Goal: Task Accomplishment & Management: Manage account settings

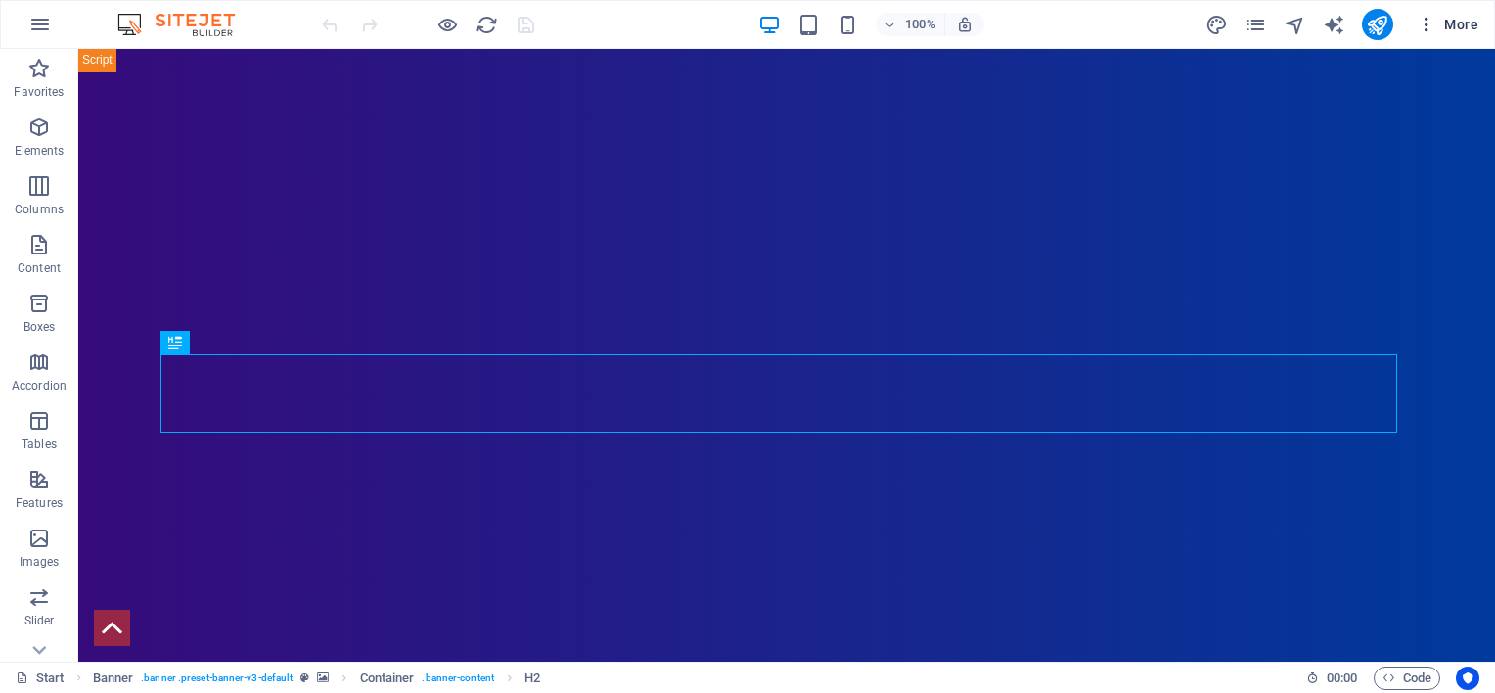
click at [1456, 19] on span "More" at bounding box center [1448, 25] width 62 height 20
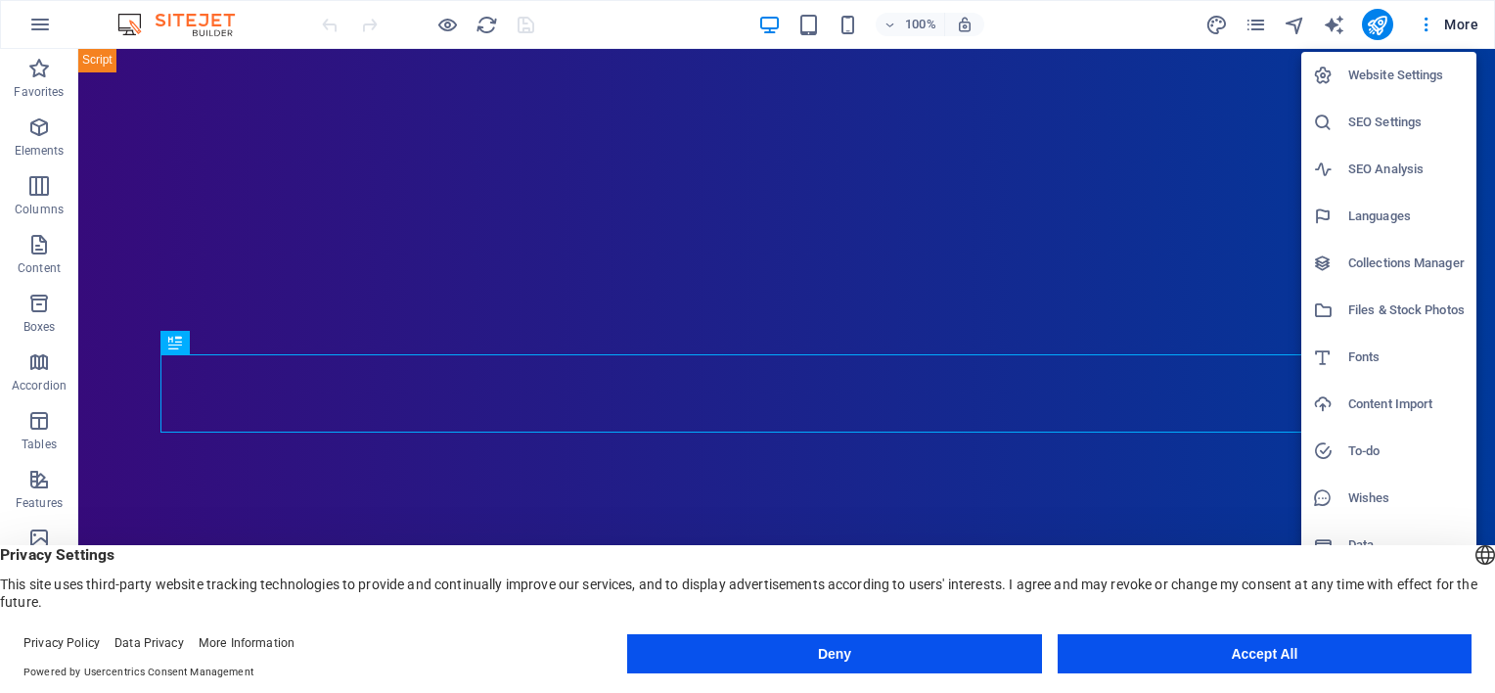
click at [1182, 114] on div at bounding box center [747, 346] width 1495 height 693
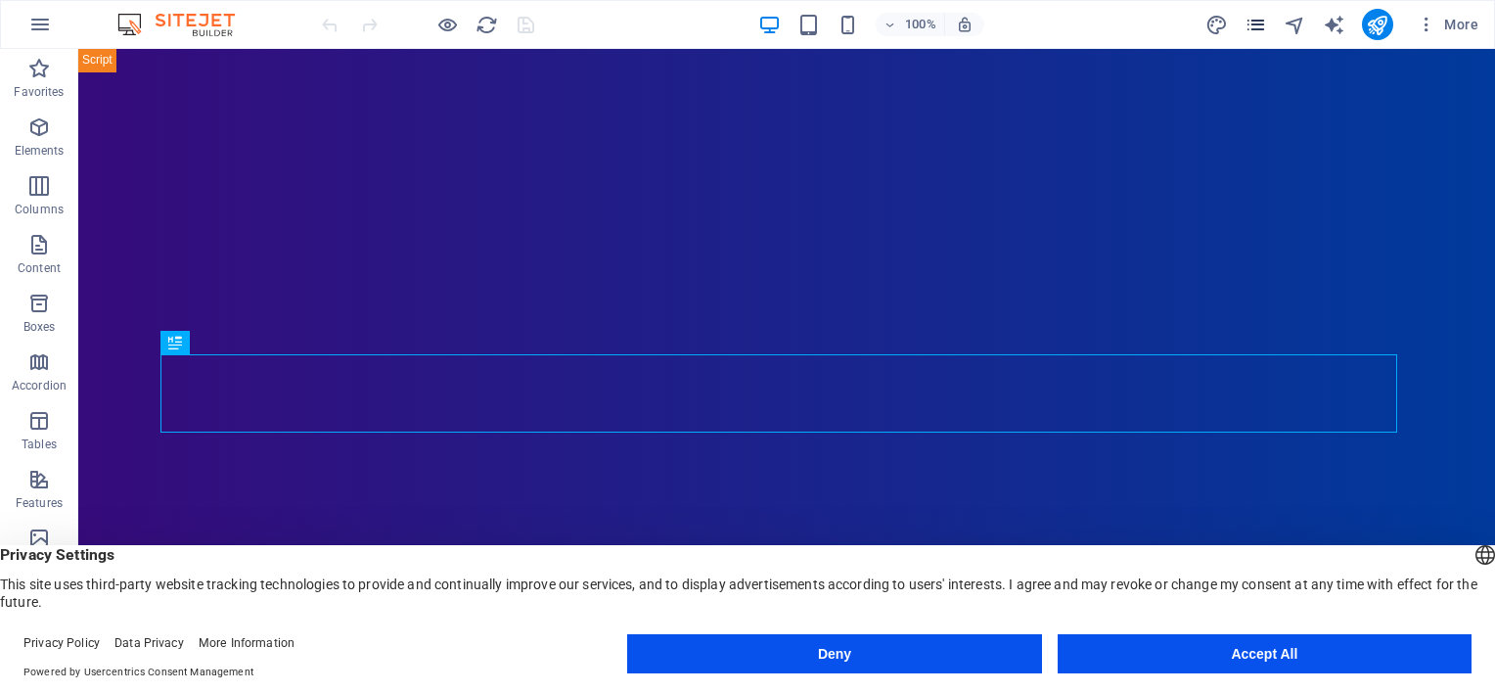
click at [1258, 22] on icon "pages" at bounding box center [1256, 25] width 23 height 23
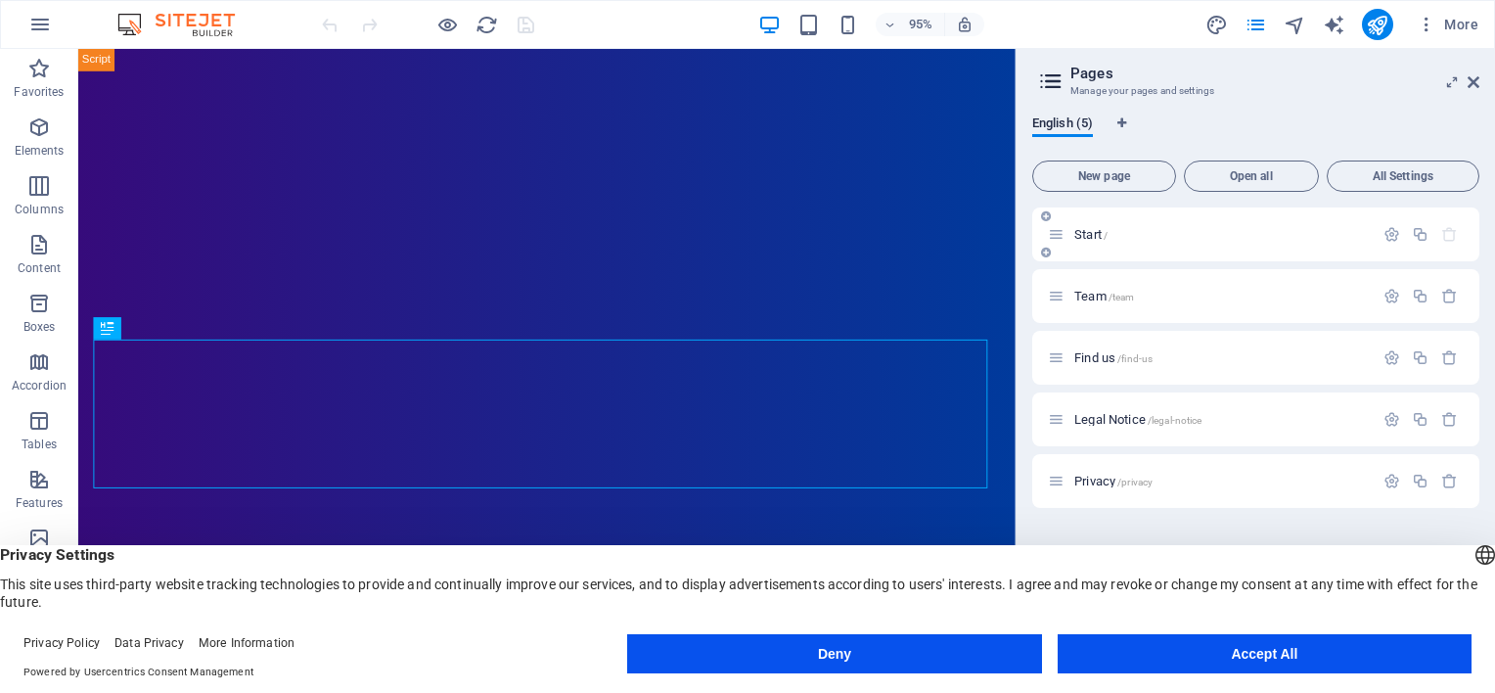
click at [1151, 230] on p "Start /" at bounding box center [1222, 234] width 294 height 13
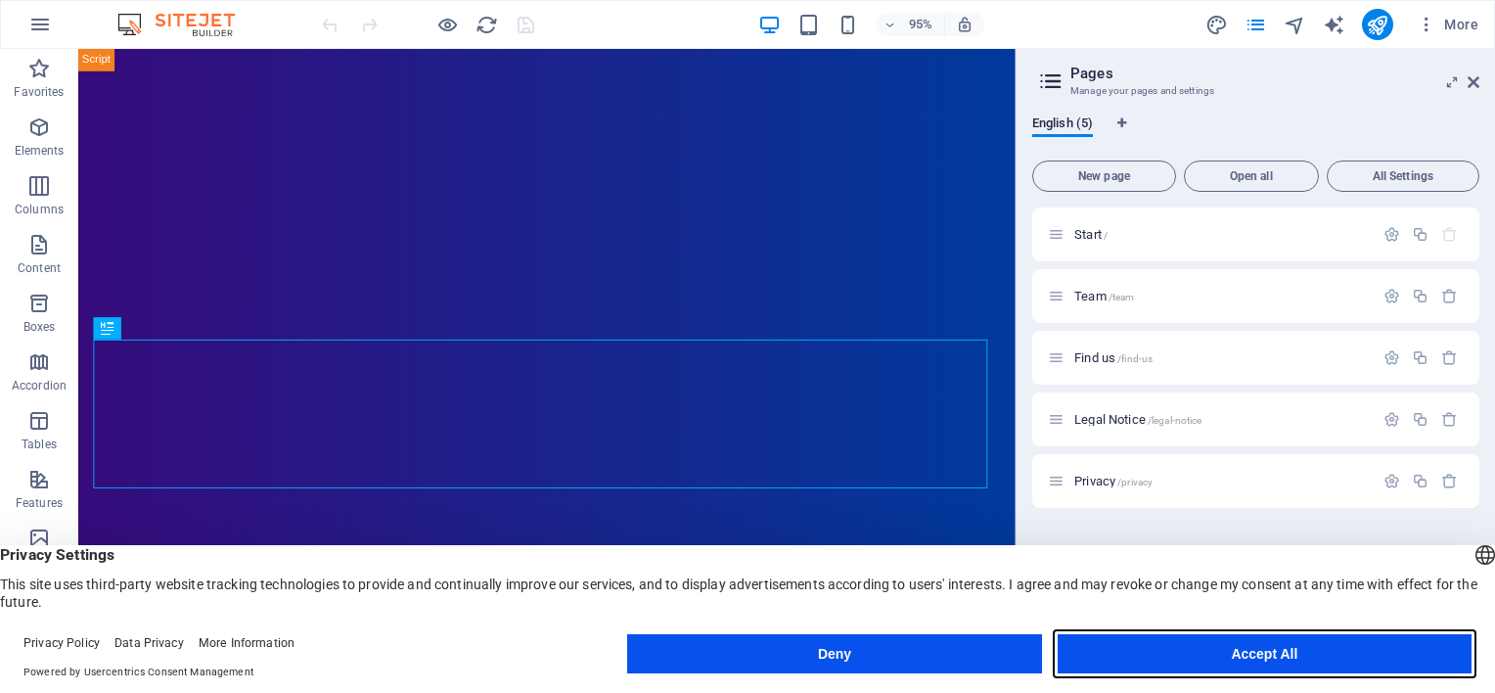
click at [1272, 658] on button "Accept All" at bounding box center [1265, 653] width 414 height 39
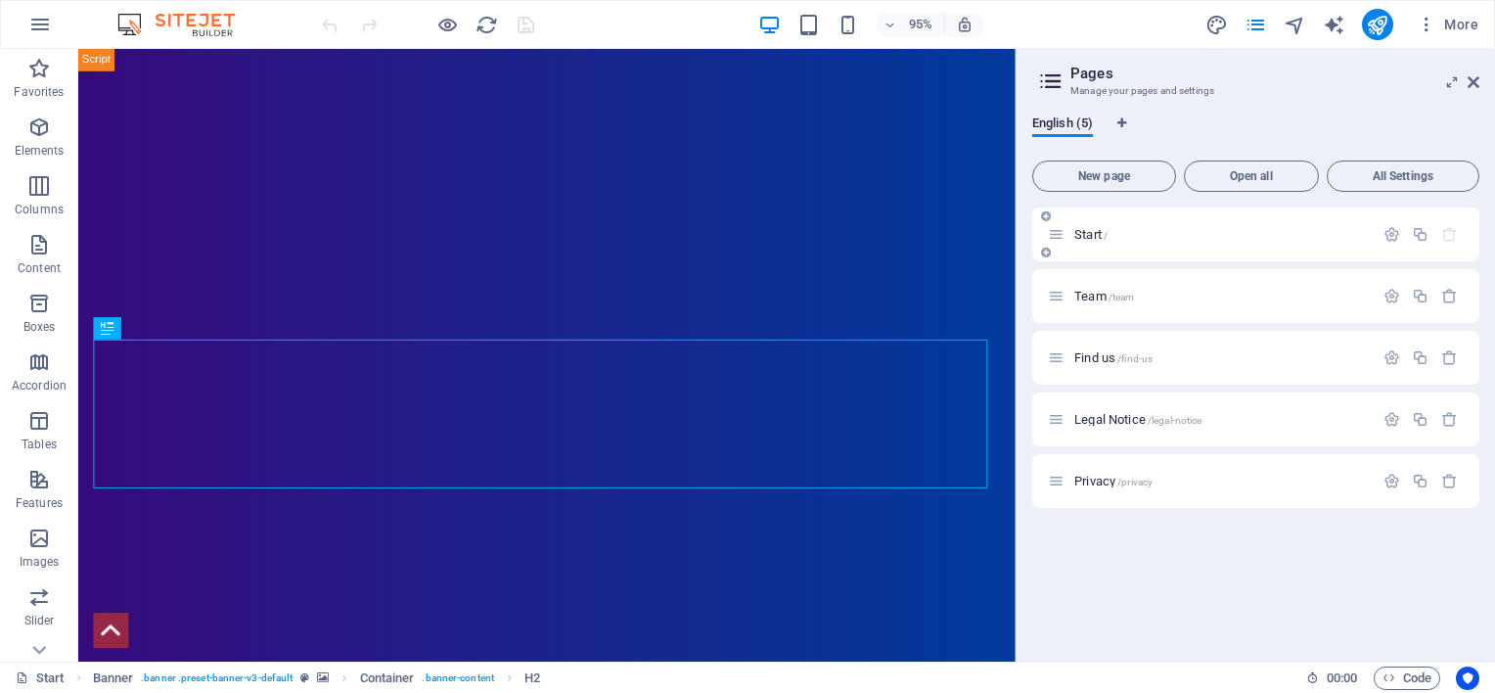
click at [1272, 241] on div "Start /" at bounding box center [1211, 234] width 326 height 23
click at [1125, 229] on p "Start /" at bounding box center [1222, 234] width 294 height 13
click at [1125, 114] on div "English (5) New page Open all All Settings Start / Team /team Find us /find-us …" at bounding box center [1256, 381] width 479 height 562
click at [1182, 242] on div "Start /" at bounding box center [1211, 234] width 326 height 23
click at [1395, 230] on icon "button" at bounding box center [1392, 234] width 17 height 17
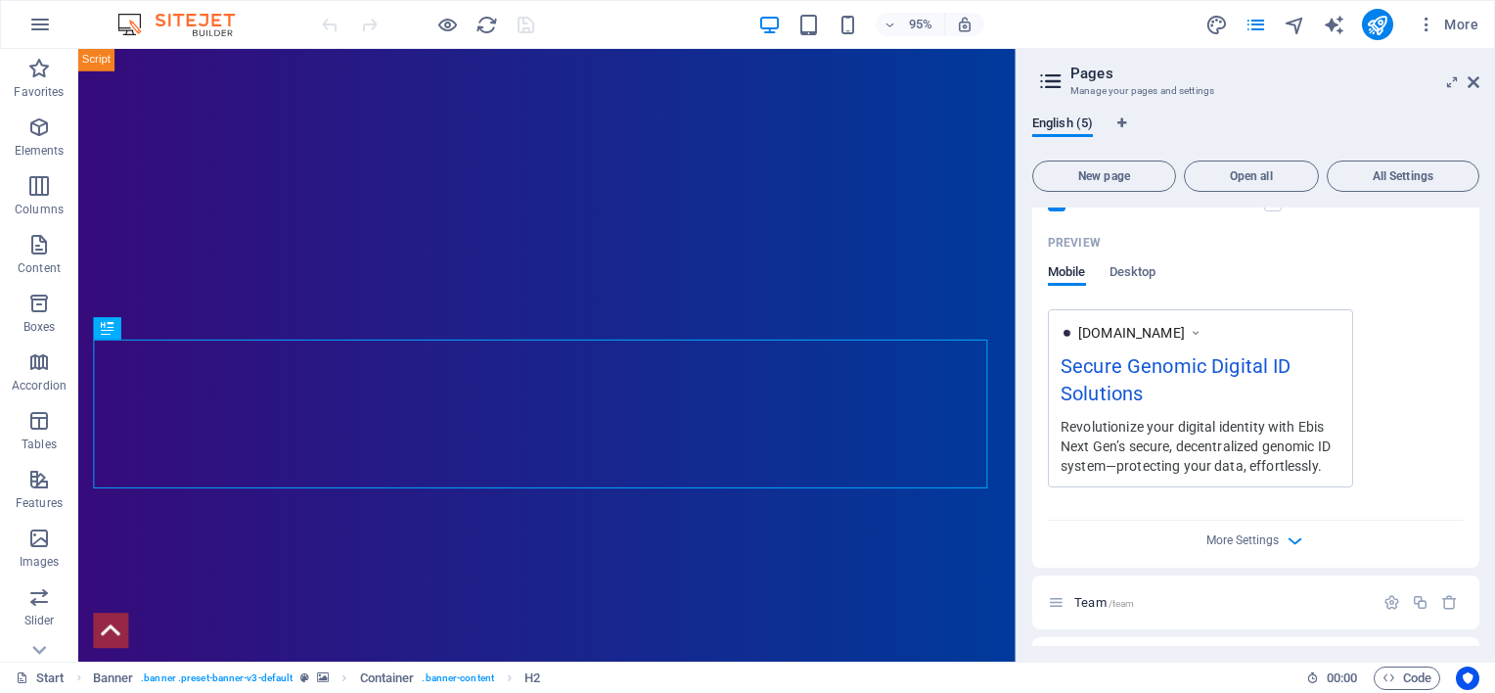
scroll to position [666, 0]
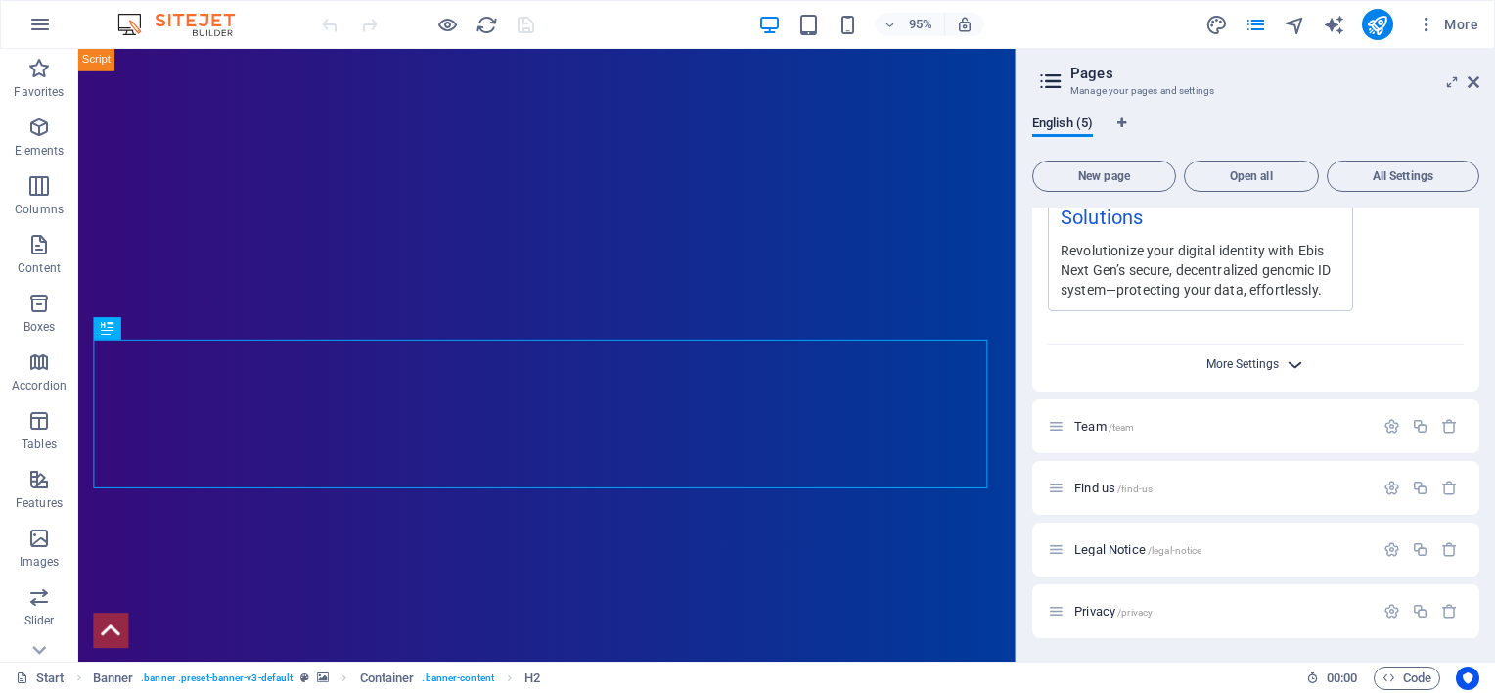
click at [1263, 361] on span "More Settings" at bounding box center [1243, 364] width 72 height 14
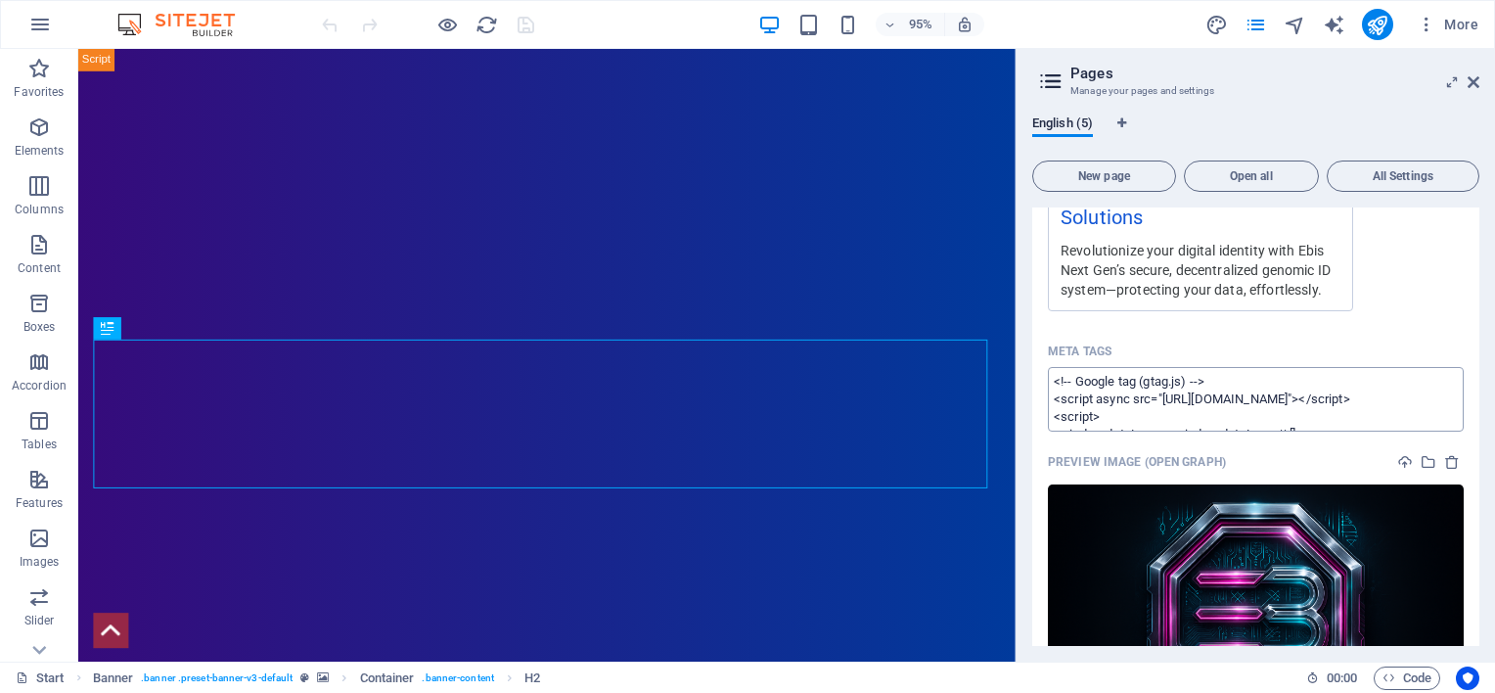
click at [1259, 419] on textarea "<!-- Google tag (gtag.js) --> <script async src="[URL][DOMAIN_NAME]"></script> …" at bounding box center [1256, 399] width 416 height 64
paste textarea "<meta name="cryptomus" content="5493bbba" />"
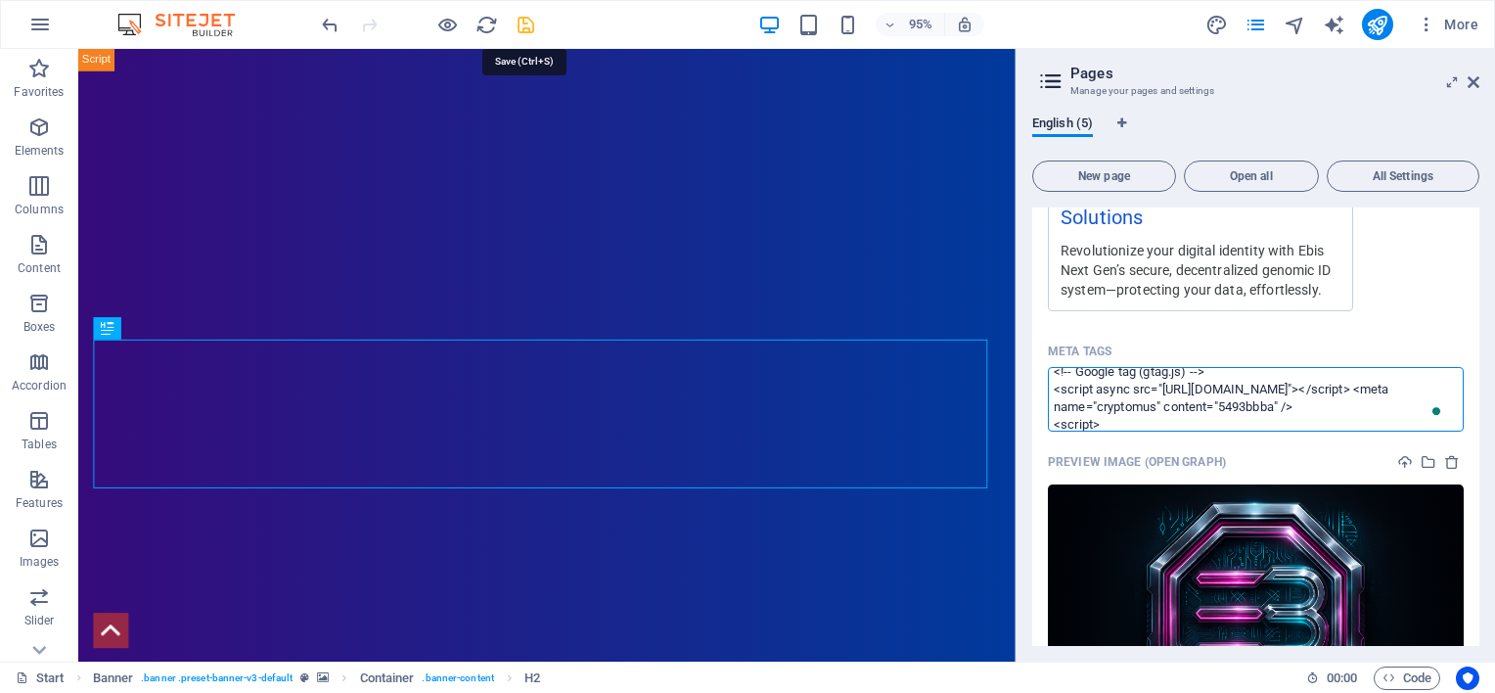
click at [531, 21] on body "Ebis Next Generation ID Limited Start (en) Favorites Elements Columns Content B…" at bounding box center [747, 346] width 1495 height 693
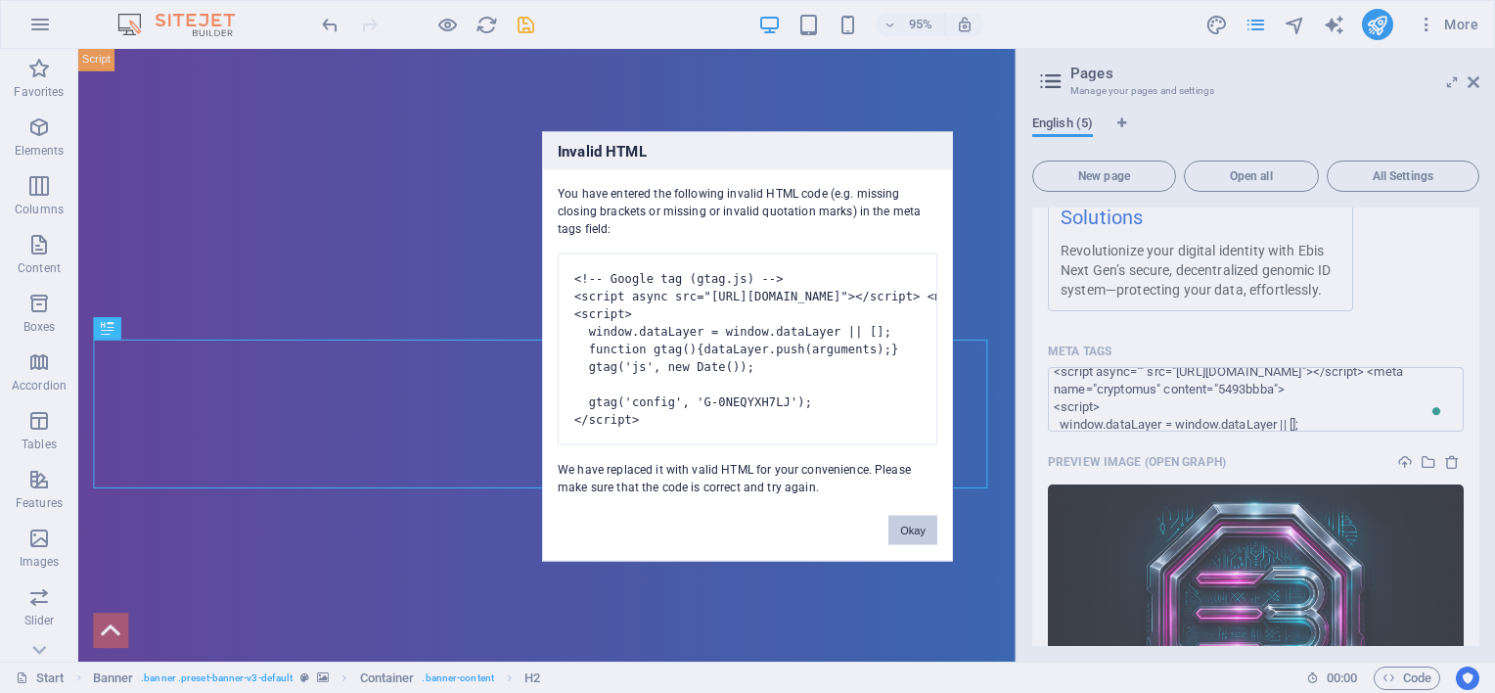
click at [914, 539] on button "Okay" at bounding box center [913, 530] width 49 height 29
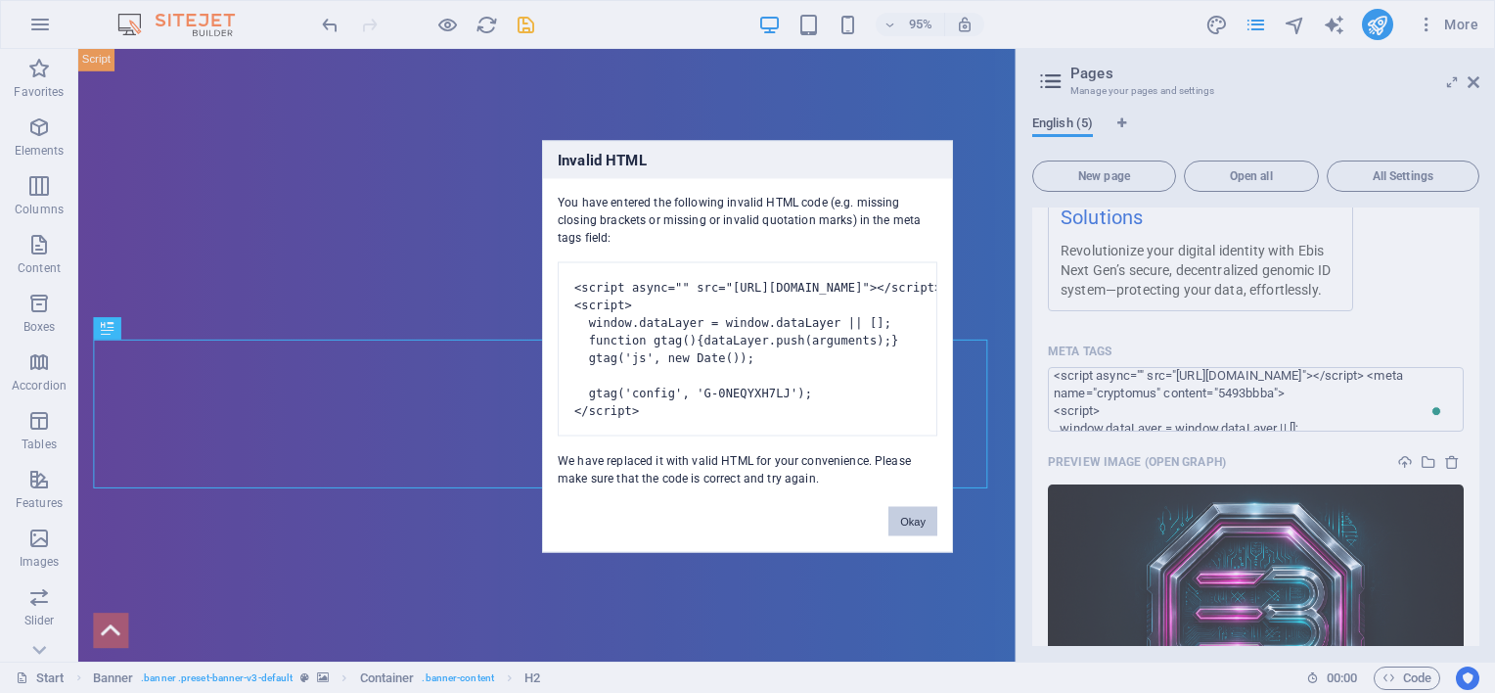
click at [904, 536] on button "Okay" at bounding box center [913, 521] width 49 height 29
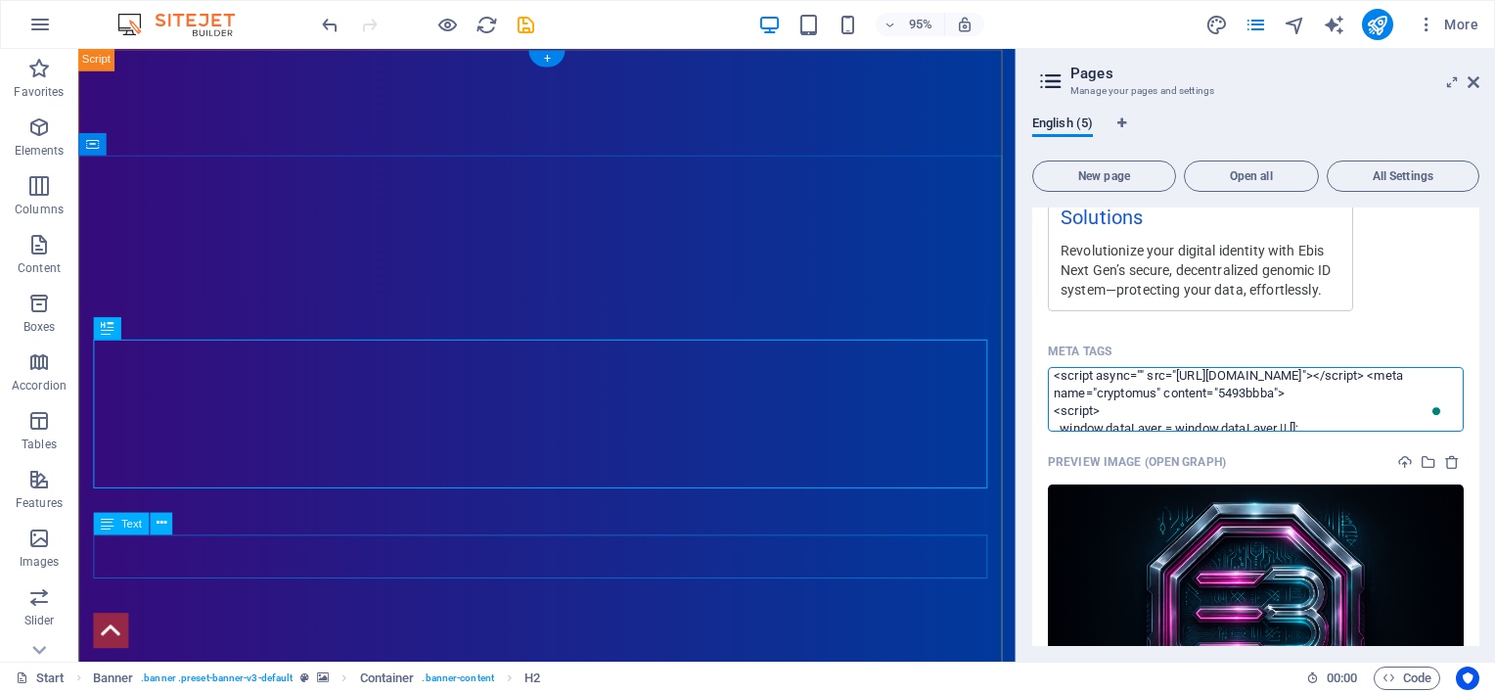
scroll to position [69, 0]
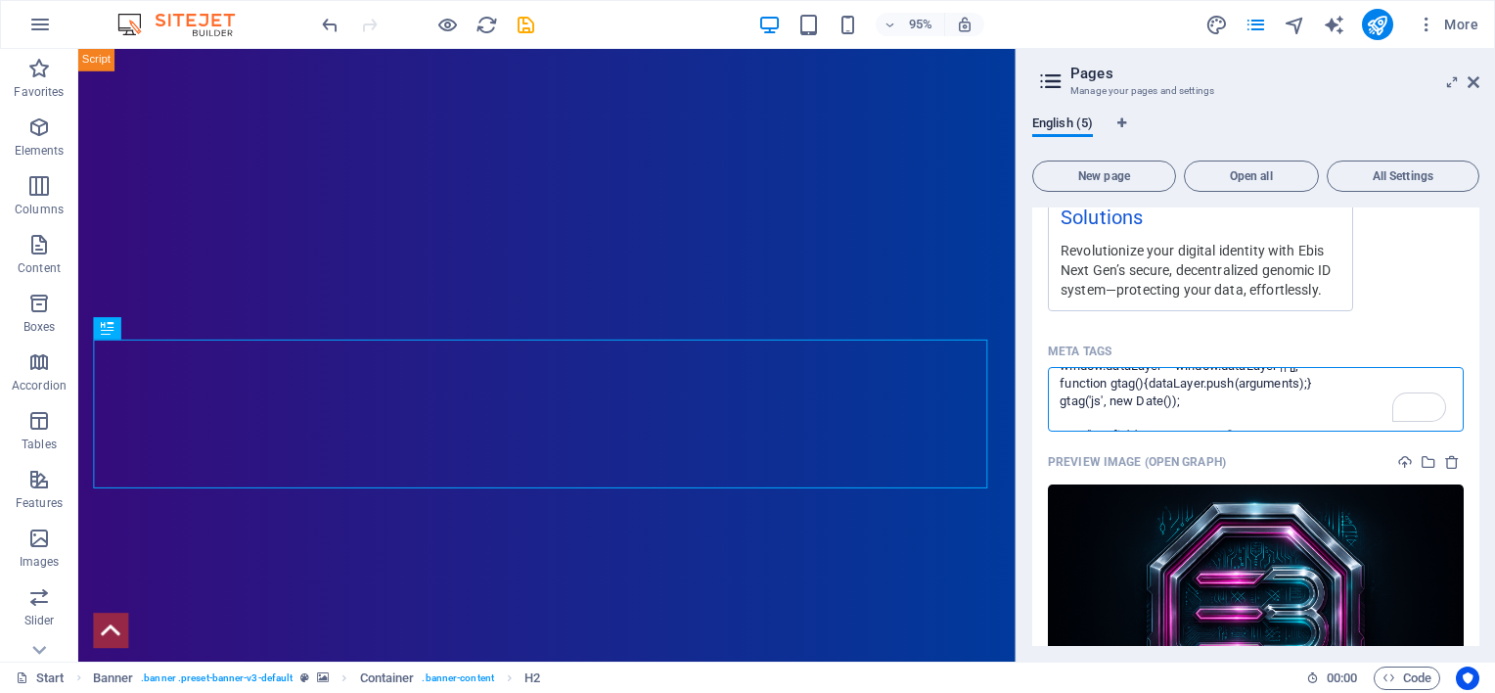
click at [1316, 338] on body "Ebis Next Generation ID Limited Start (en) Favorites Elements Columns Content B…" at bounding box center [747, 346] width 1495 height 693
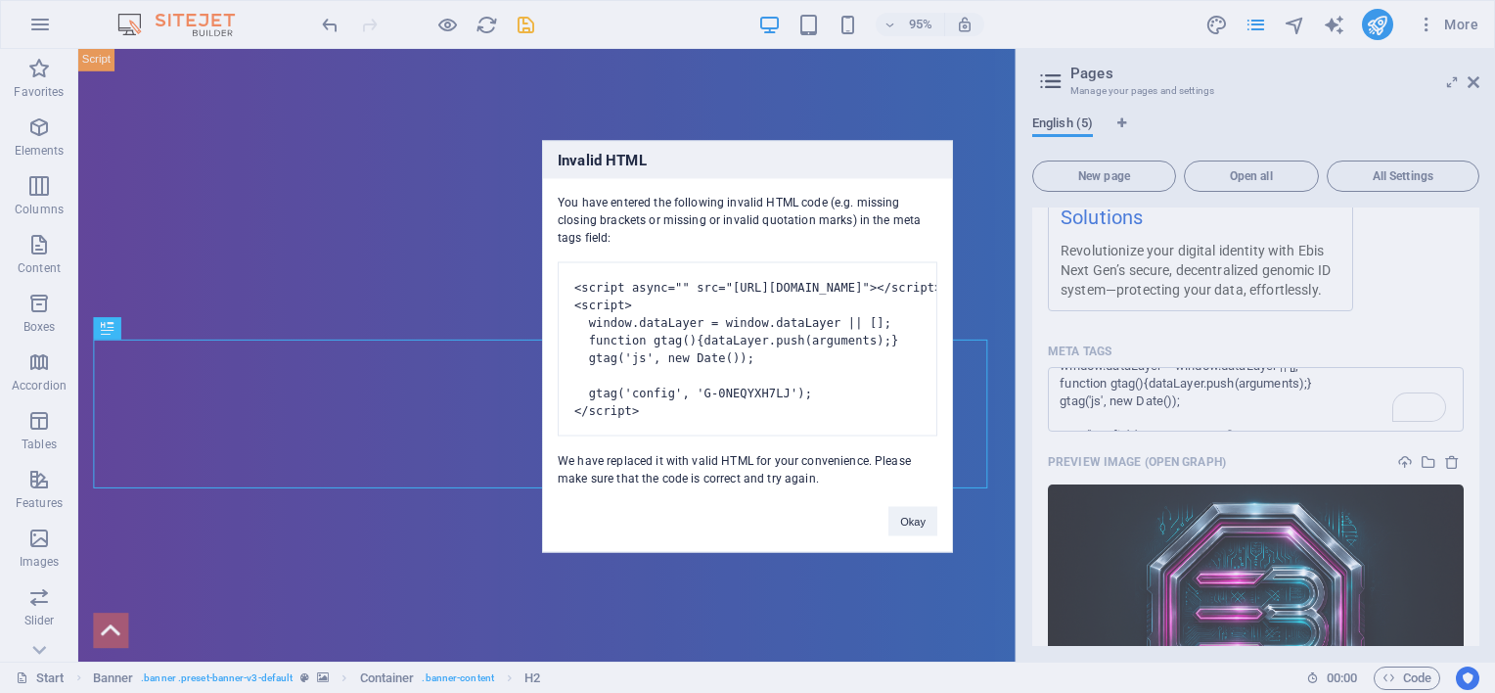
click at [916, 525] on div "Okay" at bounding box center [913, 512] width 78 height 50
click at [916, 535] on button "Okay" at bounding box center [913, 521] width 49 height 29
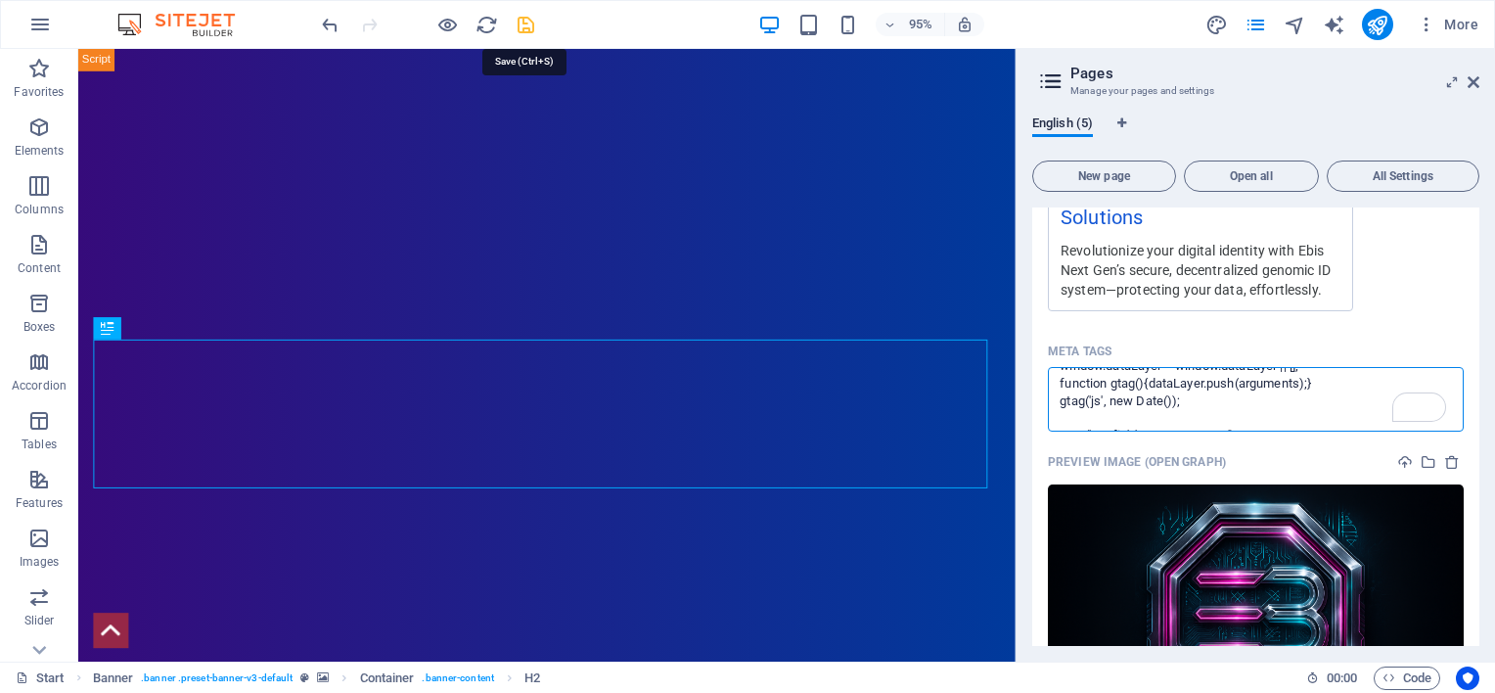
click at [525, 20] on body "Ebis Next Generation ID Limited Start (en) Favorites Elements Columns Content B…" at bounding box center [747, 346] width 1495 height 693
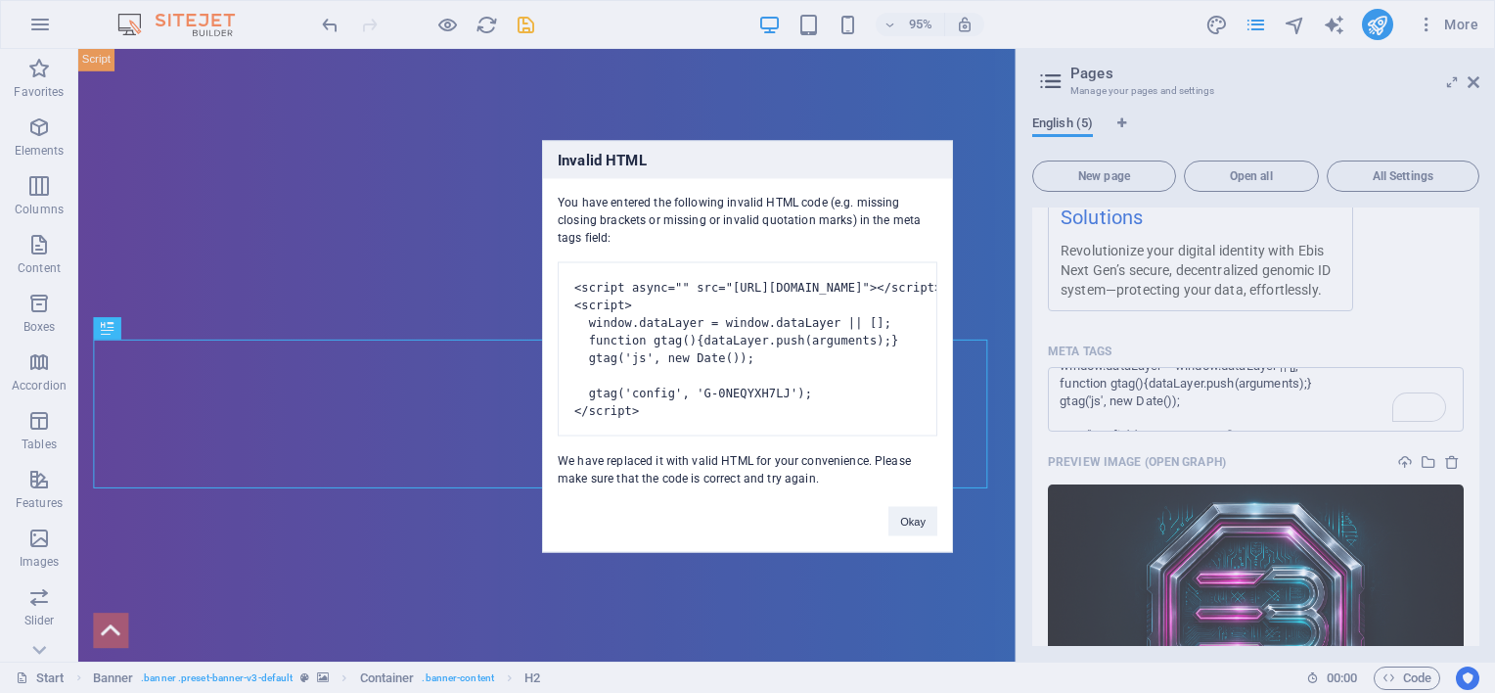
click at [767, 416] on pre "<script async="" src="[URL][DOMAIN_NAME]"></script> <meta name="cryptomus" cont…" at bounding box center [748, 349] width 380 height 174
click at [912, 536] on button "Okay" at bounding box center [913, 521] width 49 height 29
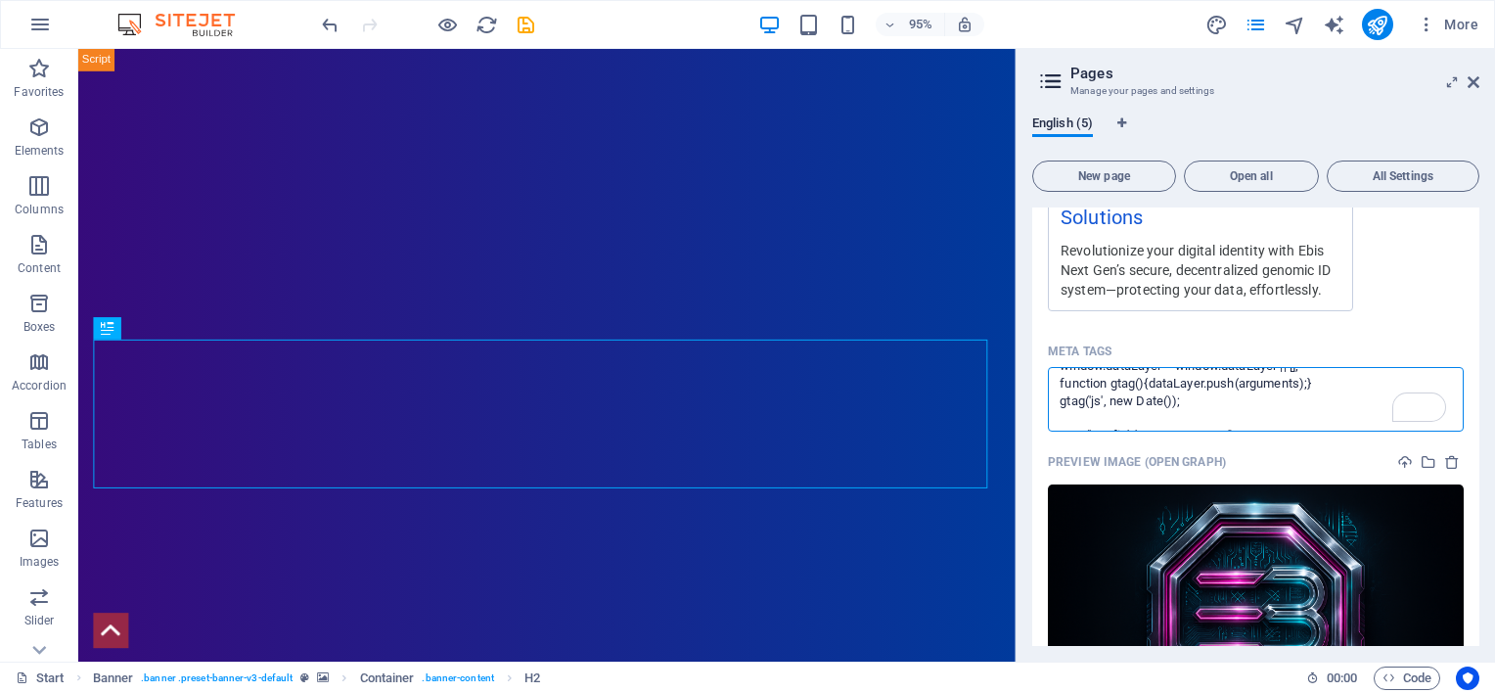
click at [1224, 398] on textarea "<script async="" src="[URL][DOMAIN_NAME]"></script> <meta name="cryptomus" cont…" at bounding box center [1256, 399] width 416 height 64
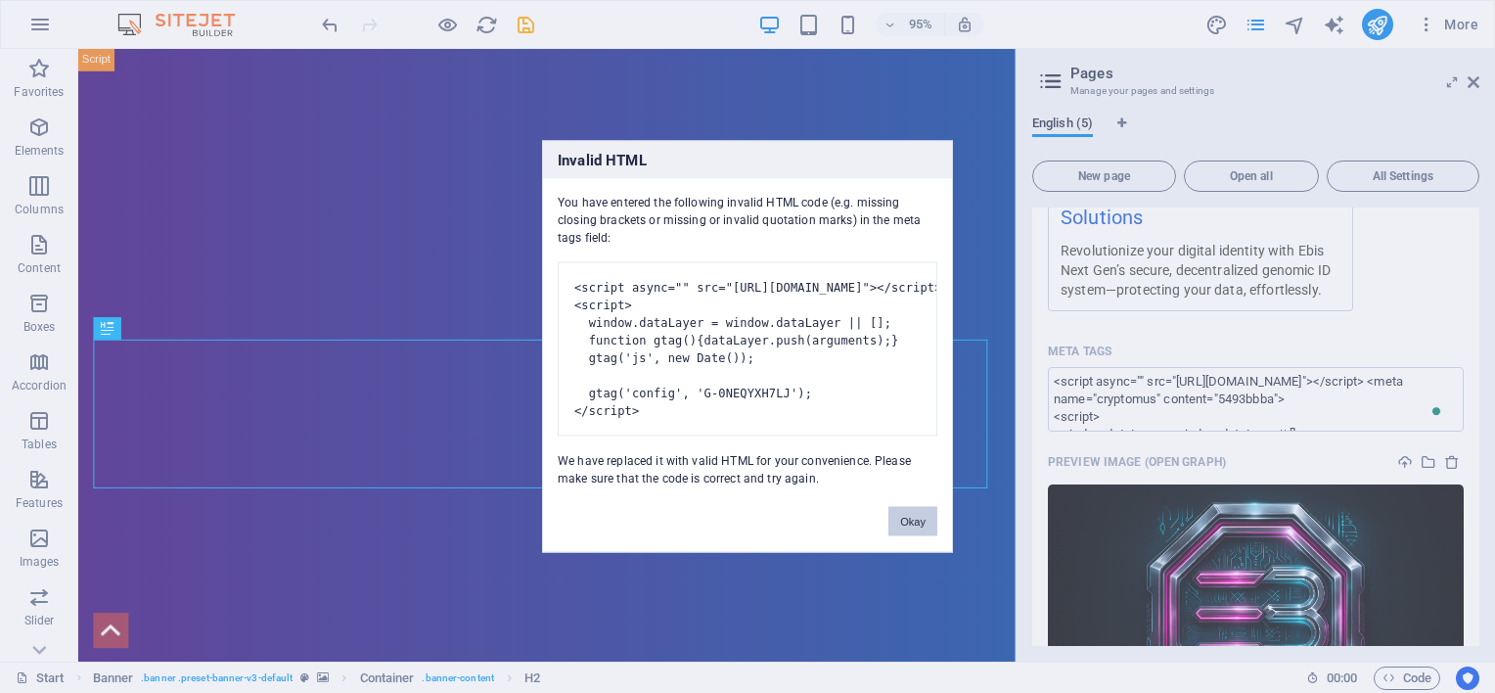
click at [912, 536] on button "Okay" at bounding box center [913, 521] width 49 height 29
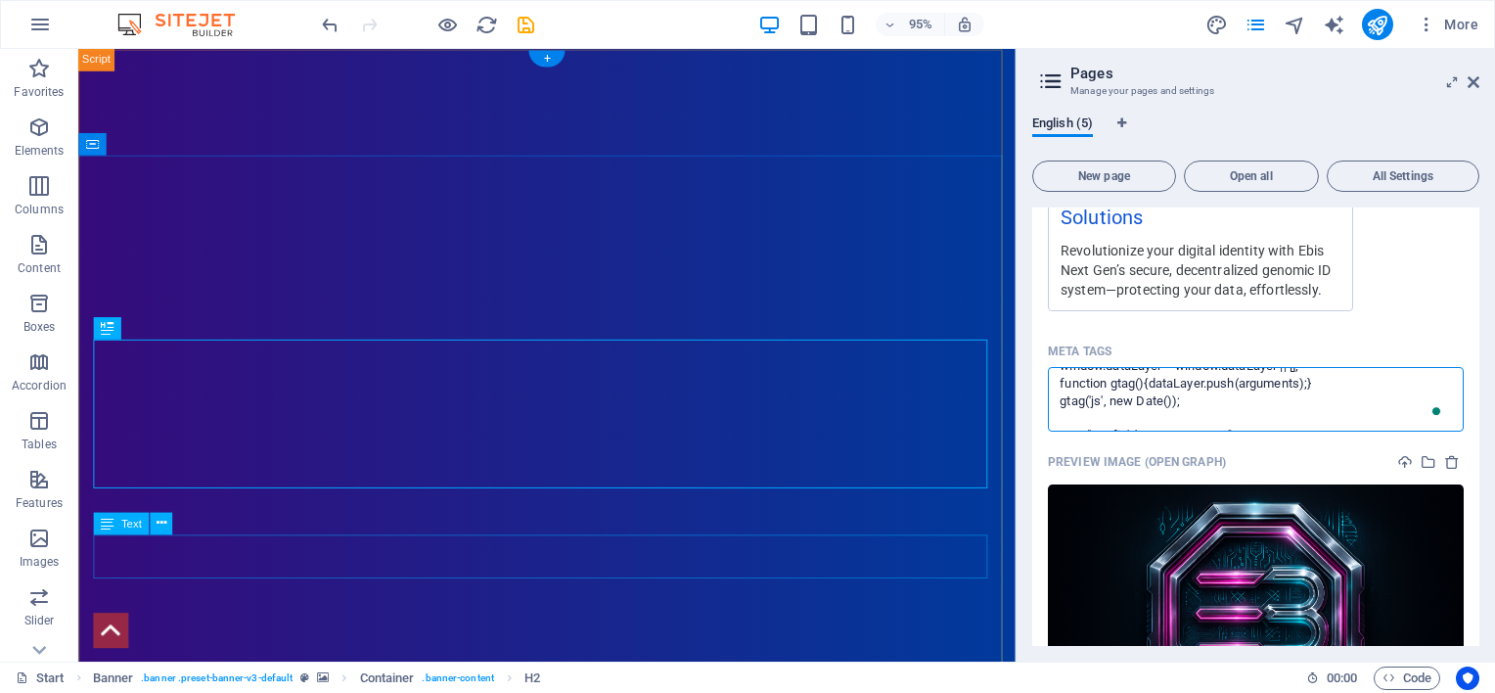
scroll to position [69, 0]
click at [1264, 415] on textarea "<script async="" src="[URL][DOMAIN_NAME]"></script> <meta name="cryptomus" cont…" at bounding box center [1256, 399] width 416 height 64
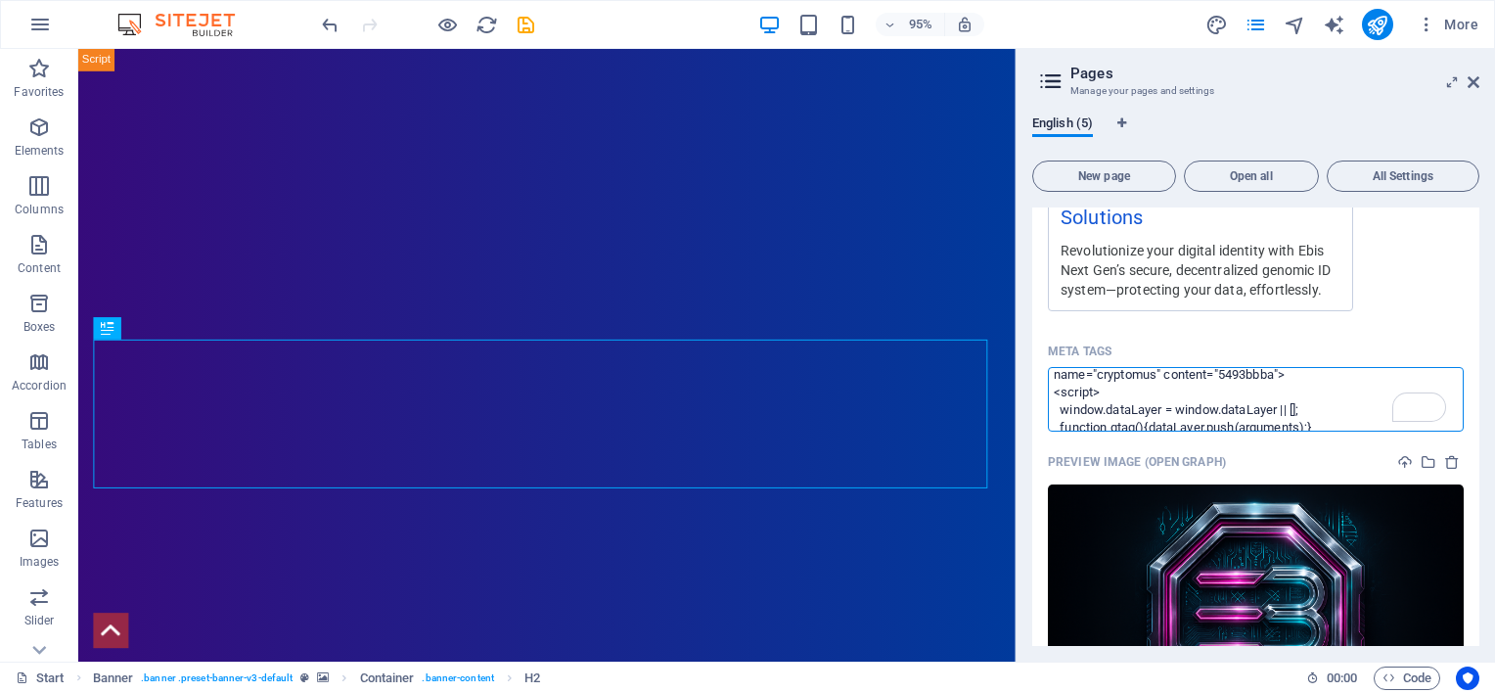
drag, startPoint x: 1229, startPoint y: 388, endPoint x: 1301, endPoint y: 409, distance: 74.6
click at [1301, 409] on textarea "<script async="" src="[URL][DOMAIN_NAME]"></script> <meta name="cryptomus" cont…" at bounding box center [1256, 399] width 416 height 64
click at [1152, 418] on textarea "<script async="" src="[URL][DOMAIN_NAME]"></script> <script> window.dataLayer =…" at bounding box center [1256, 399] width 416 height 64
paste textarea "<meta name="cryptomus" content="5493bbba">"
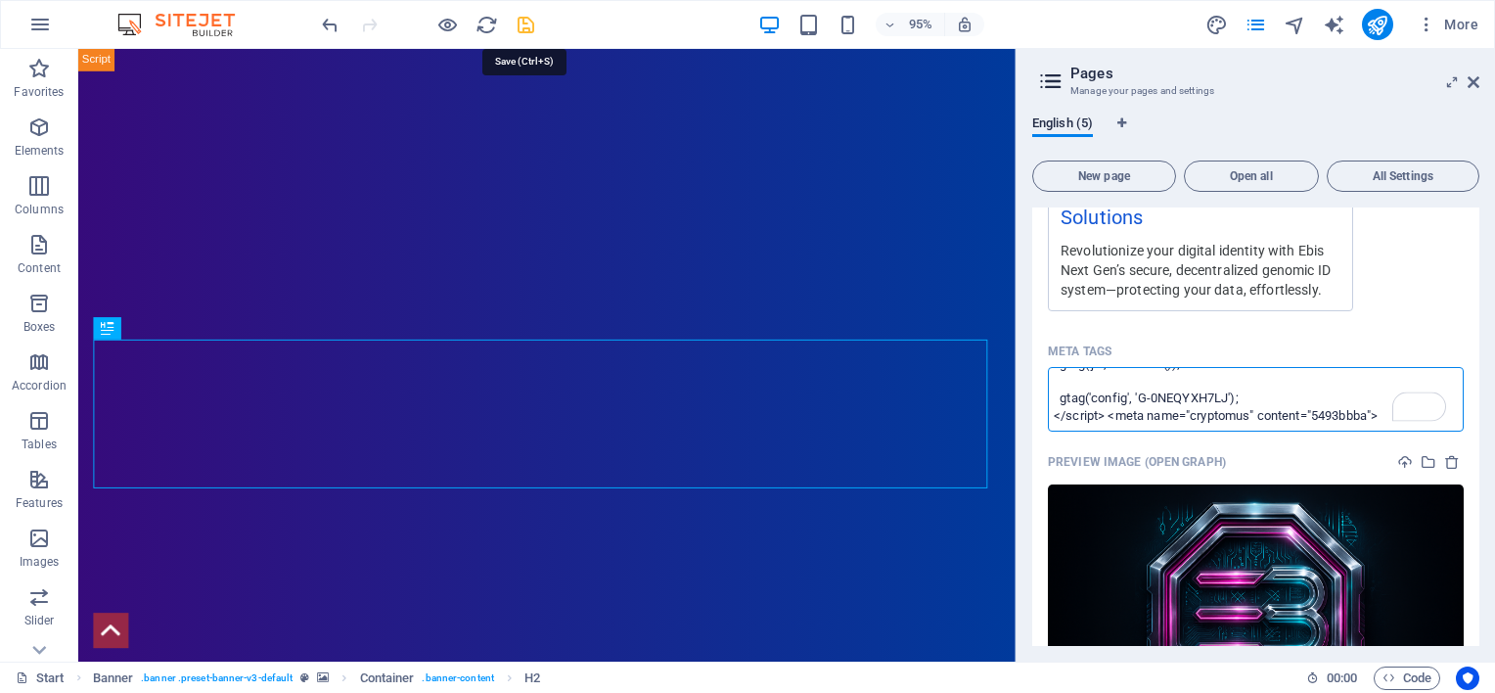
click at [528, 19] on body "Ebis Next Generation ID Limited Start (en) Favorites Elements Columns Content B…" at bounding box center [747, 346] width 1495 height 693
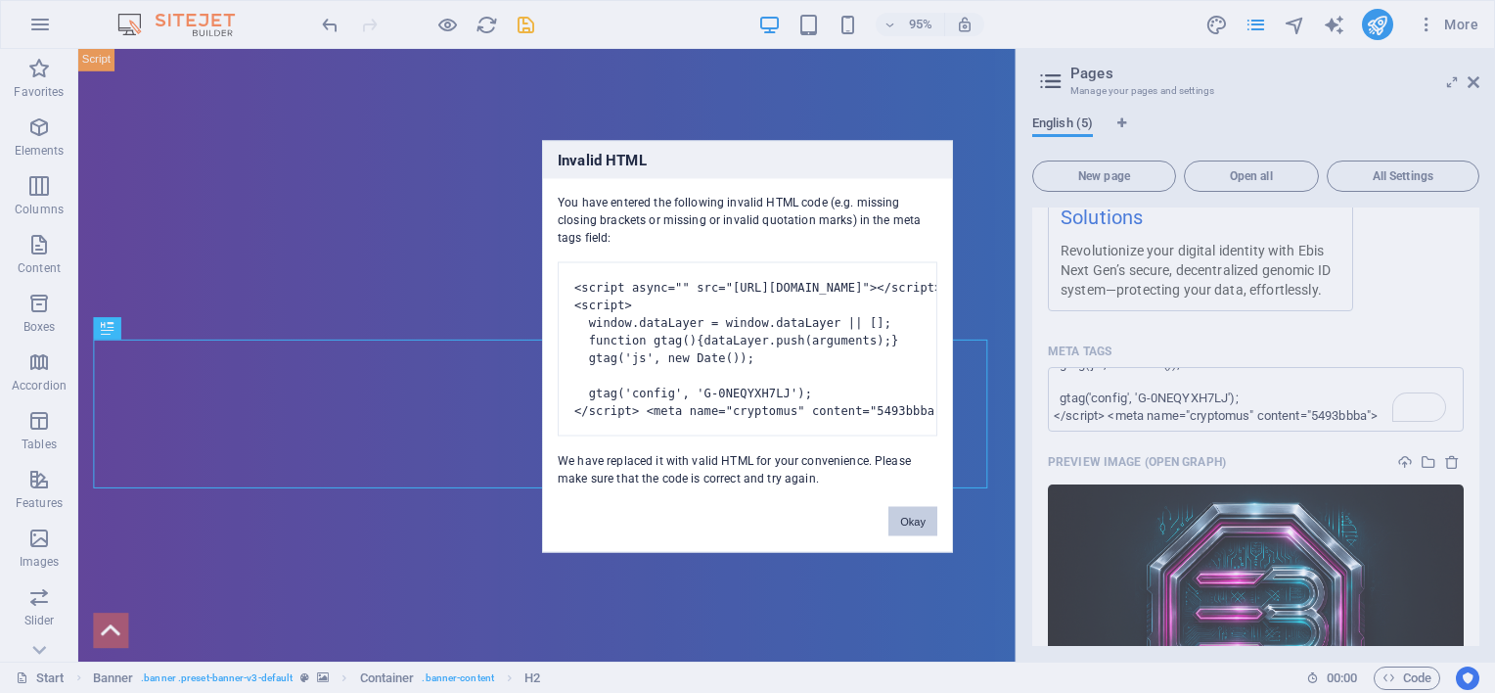
drag, startPoint x: 918, startPoint y: 539, endPoint x: 883, endPoint y: 516, distance: 42.3
click at [918, 536] on button "Okay" at bounding box center [913, 521] width 49 height 29
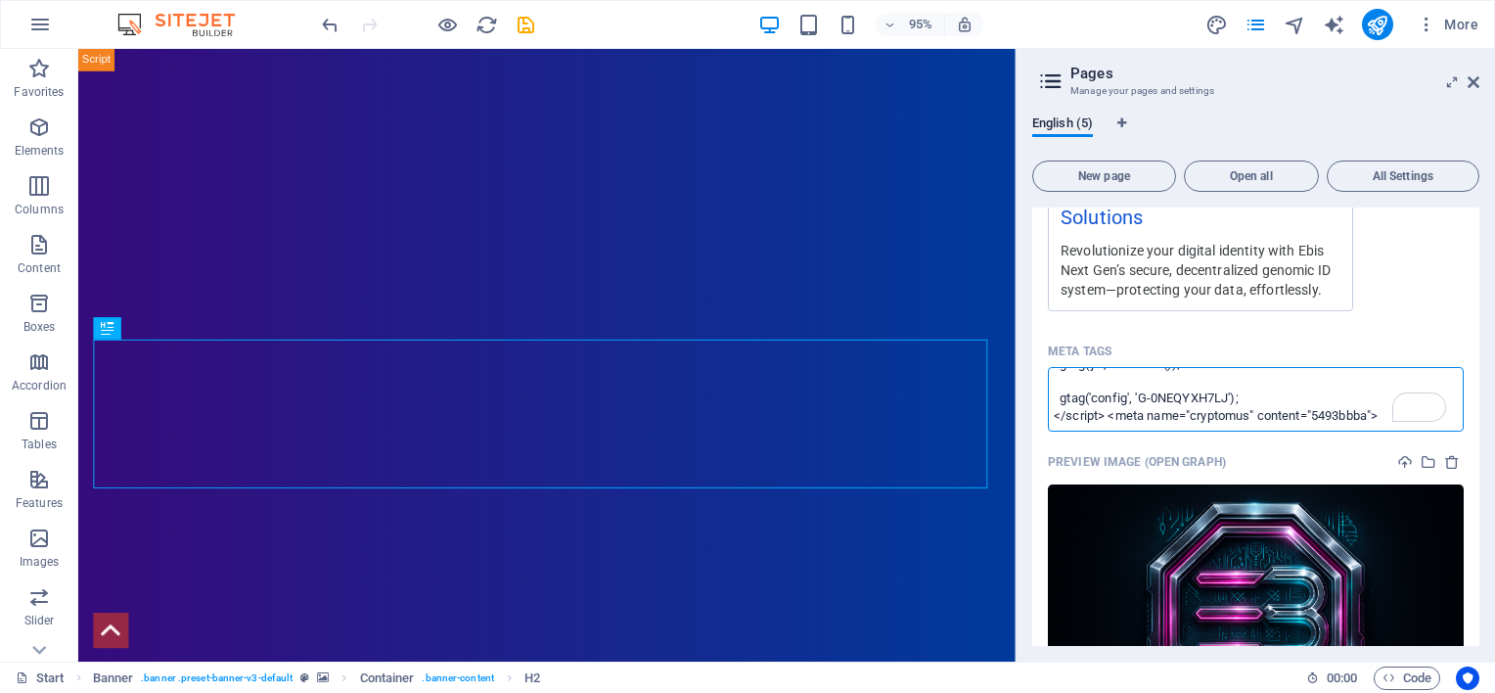
click at [1286, 404] on textarea "<script async="" src="[URL][DOMAIN_NAME]"></script> <script> window.dataLayer =…" at bounding box center [1256, 399] width 416 height 64
drag, startPoint x: 1105, startPoint y: 417, endPoint x: 1448, endPoint y: 422, distance: 343.6
click at [1448, 422] on textarea "<script async="" src="[URL][DOMAIN_NAME]"></script> <script> window.dataLayer =…" at bounding box center [1256, 399] width 416 height 64
type textarea "<script async="" src="[URL][DOMAIN_NAME]"></script> <script> window.dataLayer =…"
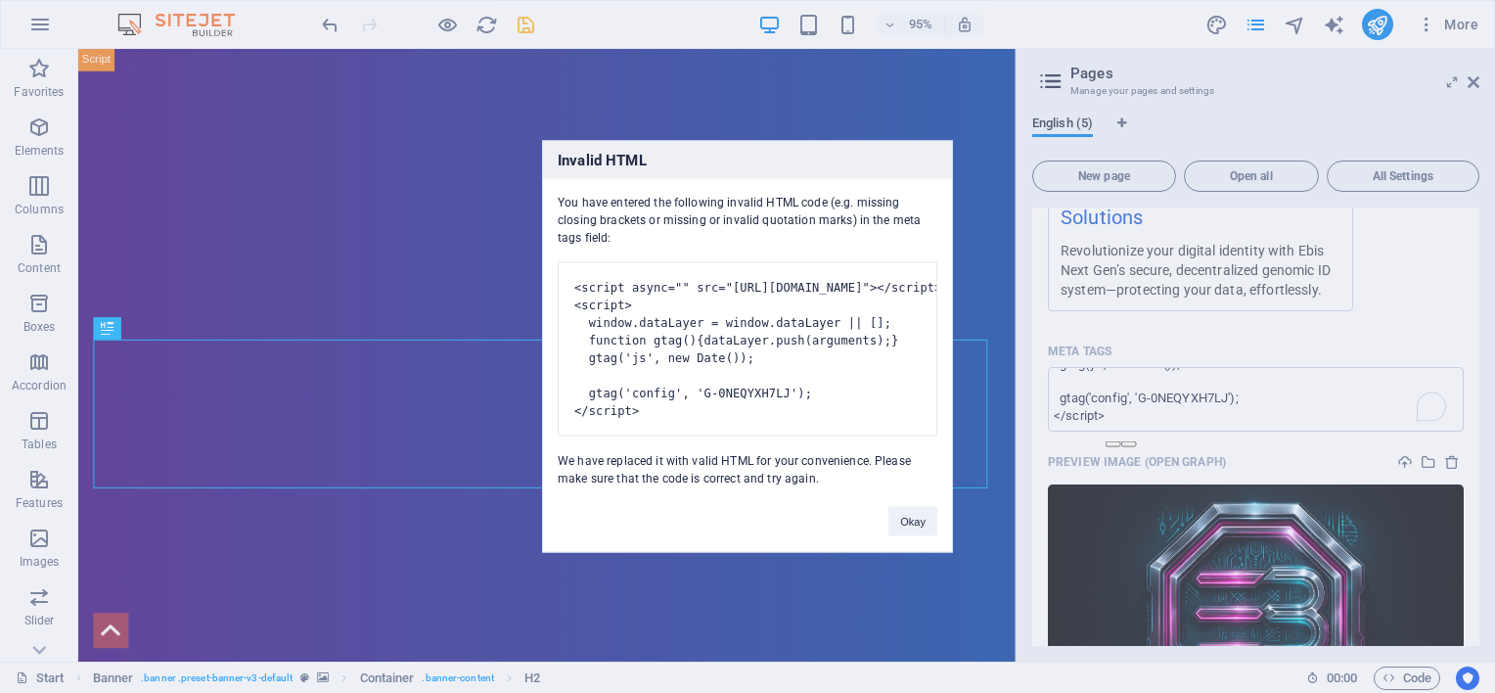
click at [525, 20] on body "Ebis Next Generation ID Limited Start (en) Favorites Elements Columns Content B…" at bounding box center [747, 346] width 1495 height 693
click at [915, 94] on div "Invalid HTML You have entered the following invalid HTML code (e.g. missing clo…" at bounding box center [747, 346] width 1495 height 693
click at [924, 102] on div "Invalid HTML You have entered the following invalid HTML code (e.g. missing clo…" at bounding box center [747, 346] width 1495 height 693
click at [916, 536] on button "Okay" at bounding box center [913, 521] width 49 height 29
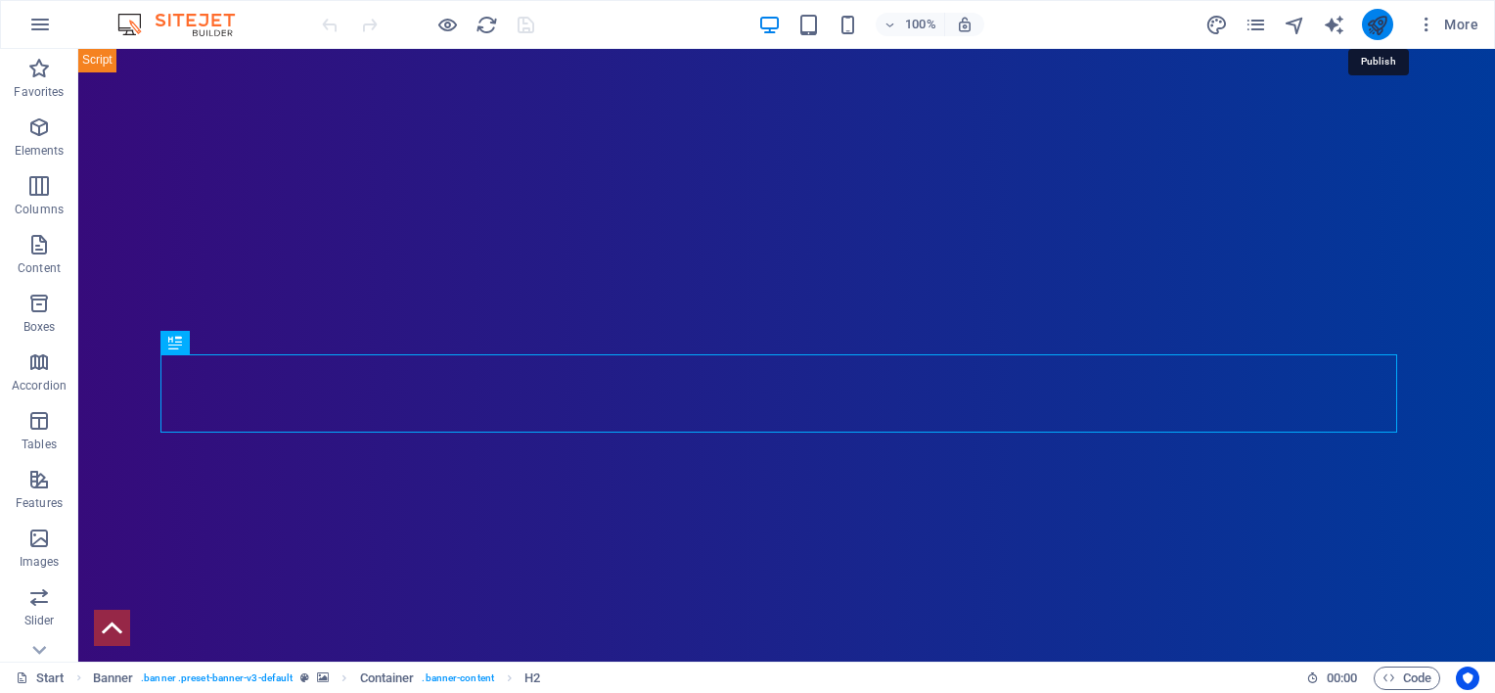
click at [1380, 21] on icon "publish" at bounding box center [1377, 25] width 23 height 23
